Goal: Task Accomplishment & Management: Use online tool/utility

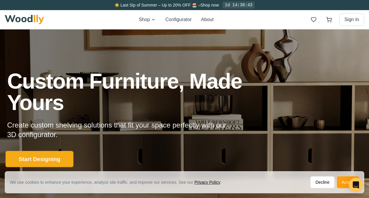
click at [31, 159] on button "Start Designing" at bounding box center [40, 159] width 68 height 16
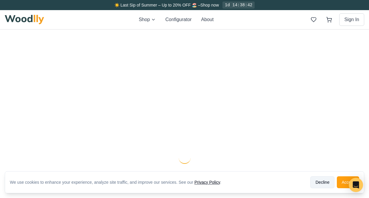
click at [316, 182] on button "Decline" at bounding box center [322, 182] width 24 height 12
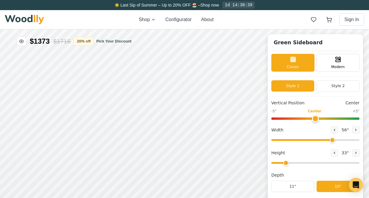
type input "56"
type input "2"
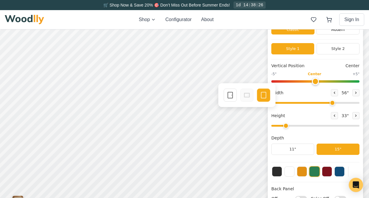
scroll to position [38, 0]
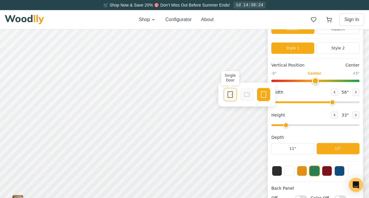
click at [226, 93] on icon at bounding box center [229, 94] width 7 height 7
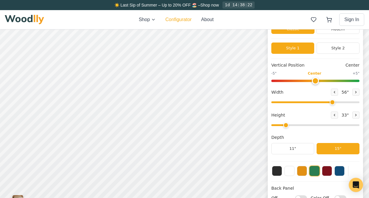
click at [181, 22] on button "Configurator" at bounding box center [178, 19] width 26 height 7
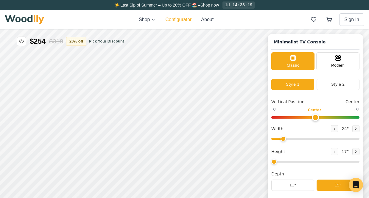
type input "63"
type input "2"
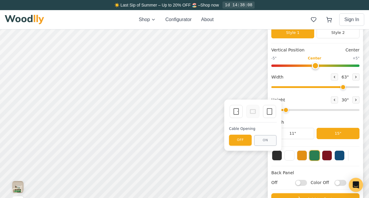
scroll to position [51, 0]
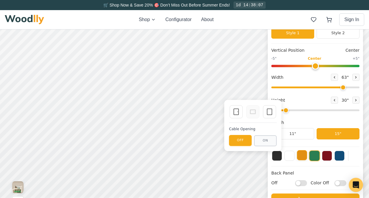
click at [300, 159] on button at bounding box center [302, 155] width 10 height 10
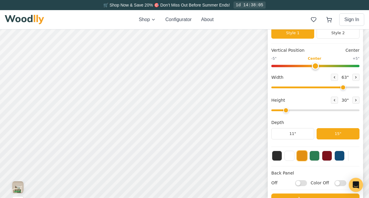
click at [28, 21] on img at bounding box center [24, 20] width 39 height 10
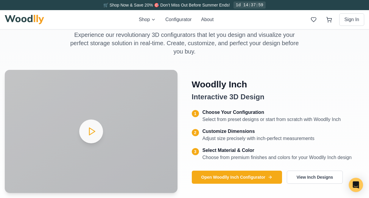
scroll to position [219, 0]
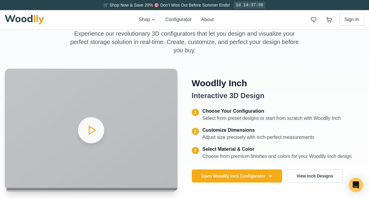
click at [83, 135] on video "Your browser does not support the video tag." at bounding box center [91, 130] width 173 height 123
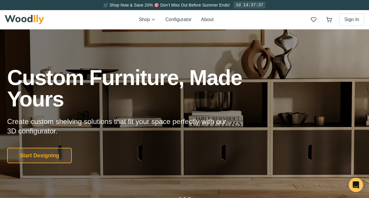
scroll to position [0, 0]
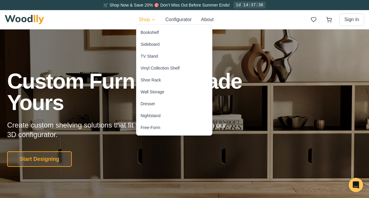
click at [158, 57] on div "TV Stand" at bounding box center [148, 56] width 17 height 6
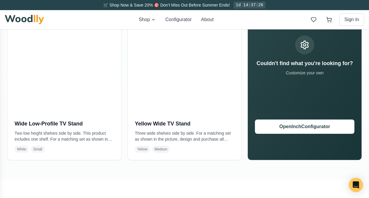
scroll to position [332, 0]
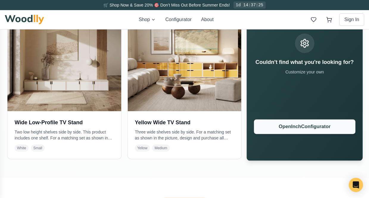
click at [300, 125] on button "Open Inch Configurator" at bounding box center [304, 126] width 101 height 15
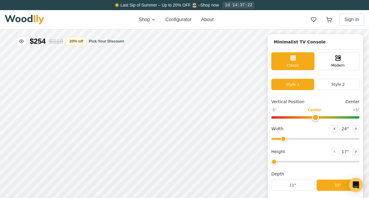
type input "63"
type input "2"
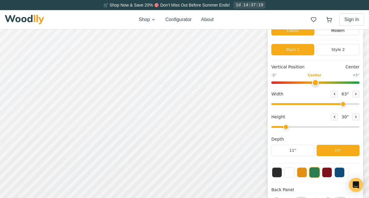
scroll to position [37, 0]
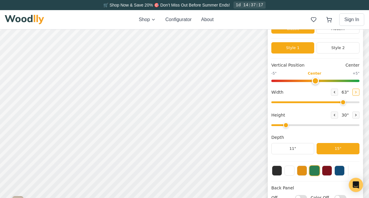
click at [356, 91] on icon at bounding box center [356, 92] width 4 height 4
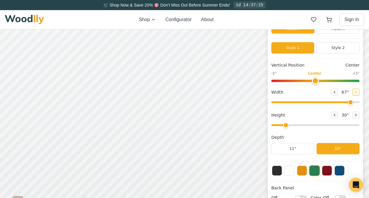
click at [356, 91] on icon at bounding box center [356, 92] width 4 height 4
type input "72"
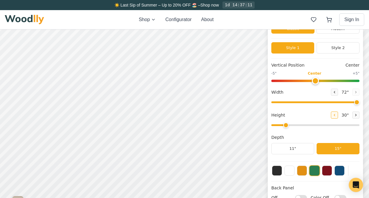
click at [332, 117] on button at bounding box center [334, 115] width 7 height 7
click at [357, 118] on button at bounding box center [355, 115] width 7 height 7
drag, startPoint x: 286, startPoint y: 126, endPoint x: 279, endPoint y: 126, distance: 7.1
click at [279, 126] on input "range" at bounding box center [315, 125] width 88 height 2
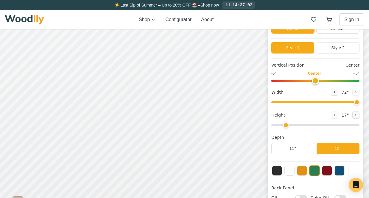
type input "2"
click at [280, 125] on input "range" at bounding box center [315, 125] width 88 height 2
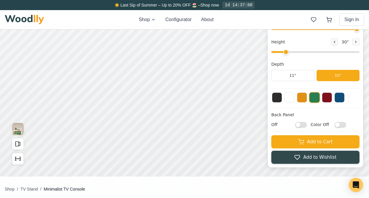
scroll to position [110, 0]
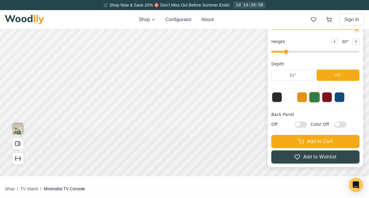
click at [354, 97] on div at bounding box center [315, 97] width 88 height 11
click at [300, 126] on input "Off" at bounding box center [301, 125] width 12 height 6
click at [300, 126] on input "On" at bounding box center [301, 125] width 12 height 6
checkbox input "false"
click at [339, 127] on input "Color Off" at bounding box center [340, 125] width 12 height 6
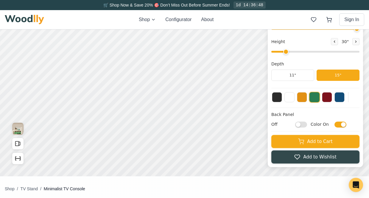
click at [339, 126] on input "Color On" at bounding box center [340, 125] width 12 height 6
checkbox input "false"
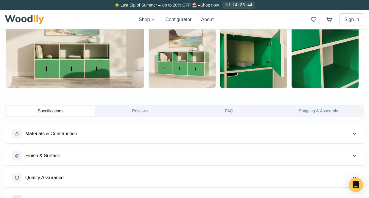
scroll to position [393, 0]
